Goal: Navigation & Orientation: Find specific page/section

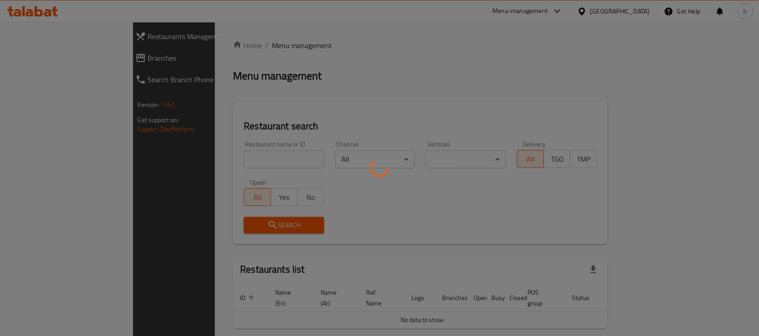
click at [44, 55] on div at bounding box center [379, 168] width 759 height 336
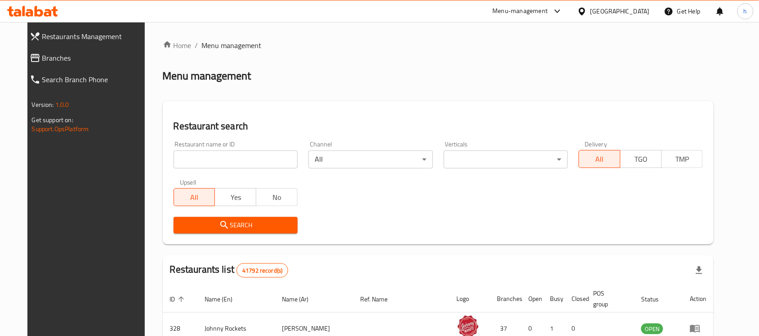
click at [44, 83] on span "Search Branch Phone" at bounding box center [94, 79] width 105 height 11
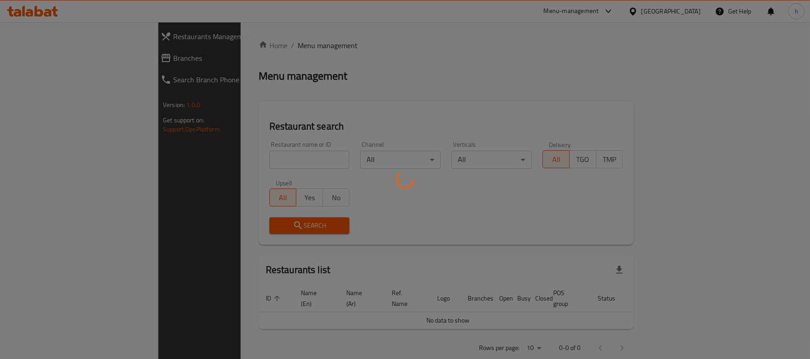
click at [26, 58] on div at bounding box center [405, 179] width 810 height 359
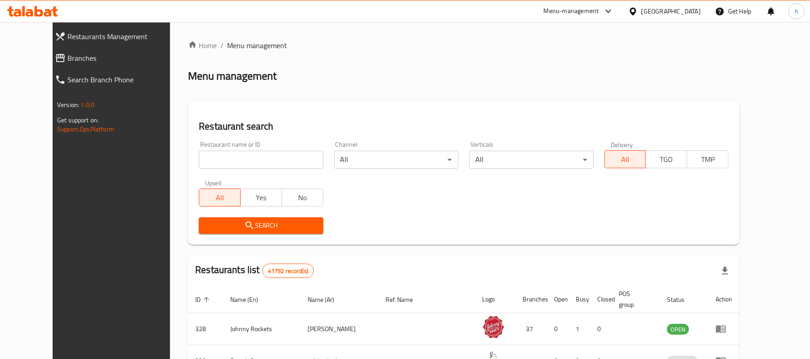
click at [67, 58] on span "Branches" at bounding box center [123, 58] width 113 height 11
click at [67, 57] on span "Branches" at bounding box center [123, 58] width 113 height 11
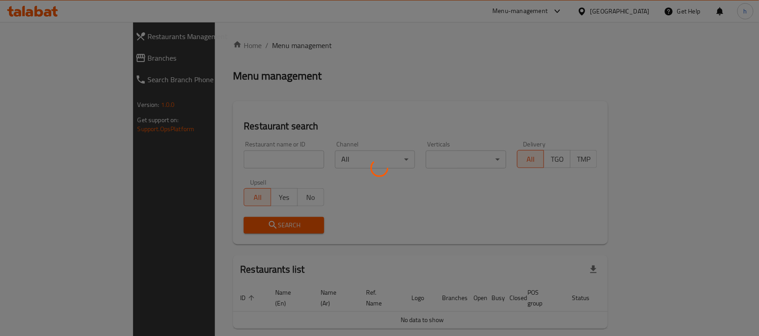
click at [37, 61] on div at bounding box center [379, 168] width 759 height 336
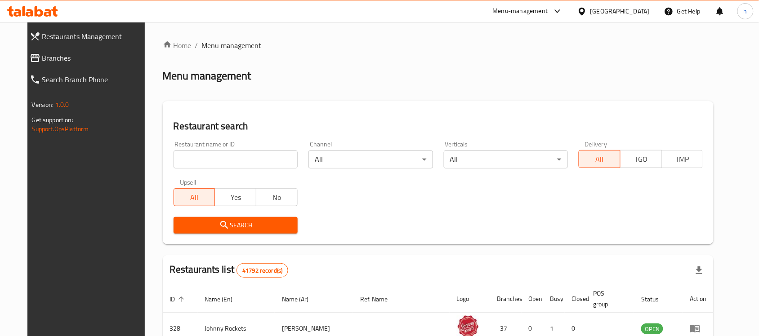
click at [50, 54] on span "Branches" at bounding box center [94, 58] width 105 height 11
click at [50, 57] on span "Branches" at bounding box center [94, 58] width 105 height 11
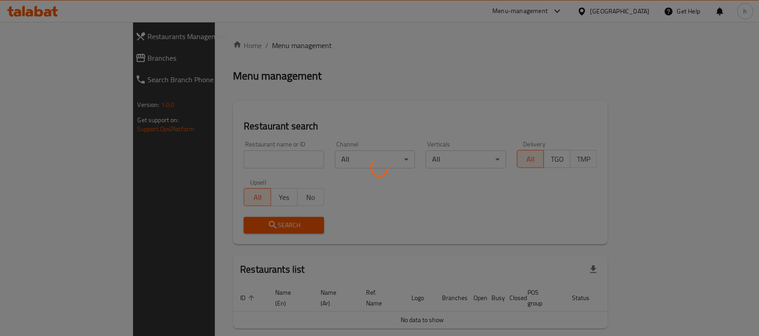
click at [36, 58] on div at bounding box center [379, 168] width 759 height 336
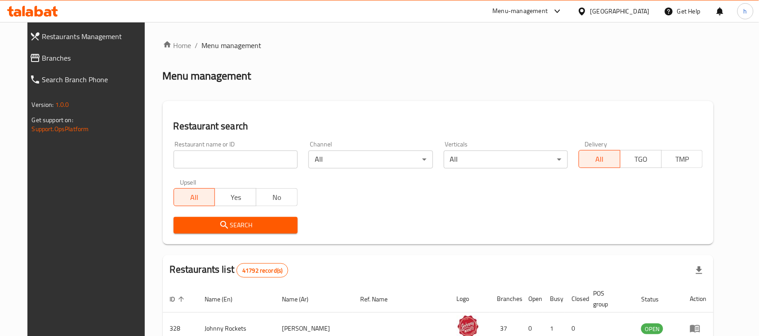
click at [42, 53] on span "Branches" at bounding box center [94, 58] width 105 height 11
click at [43, 60] on span "Branches" at bounding box center [94, 58] width 105 height 11
click at [42, 58] on span "Branches" at bounding box center [94, 58] width 105 height 11
